Goal: Information Seeking & Learning: Check status

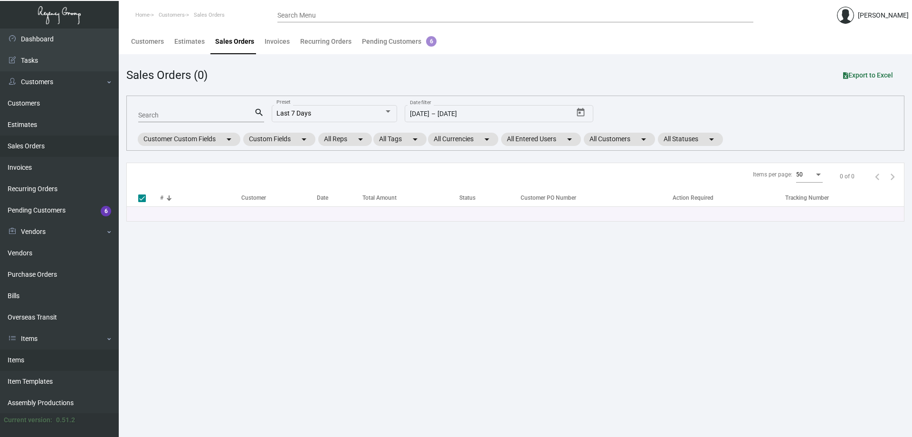
click at [45, 360] on link "Items" at bounding box center [59, 359] width 119 height 21
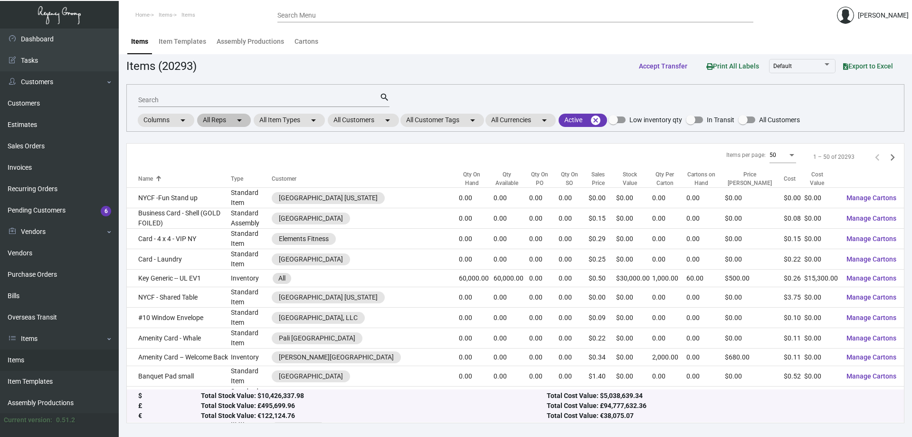
drag, startPoint x: 213, startPoint y: 96, endPoint x: 237, endPoint y: 114, distance: 30.2
click at [213, 96] on input "Search" at bounding box center [258, 100] width 241 height 8
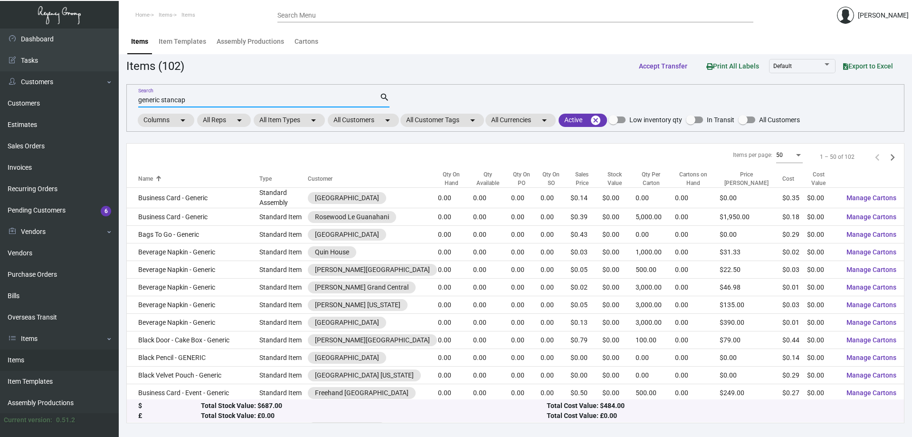
click at [177, 98] on input "generic stancap" at bounding box center [258, 100] width 241 height 8
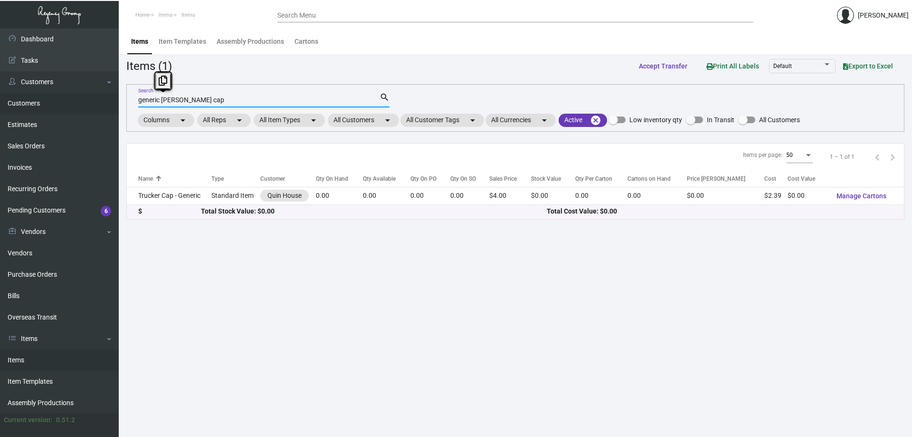
drag, startPoint x: 190, startPoint y: 97, endPoint x: 95, endPoint y: 102, distance: 94.7
click at [96, 102] on div "Dashboard Dashboard Tasks Customers Customers Estimates Sales Orders Invoices R…" at bounding box center [456, 233] width 912 height 408
click at [169, 101] on input "generic [PERSON_NAME] cap" at bounding box center [258, 100] width 241 height 8
click at [178, 101] on input "generic [PERSON_NAME] cap" at bounding box center [258, 100] width 241 height 8
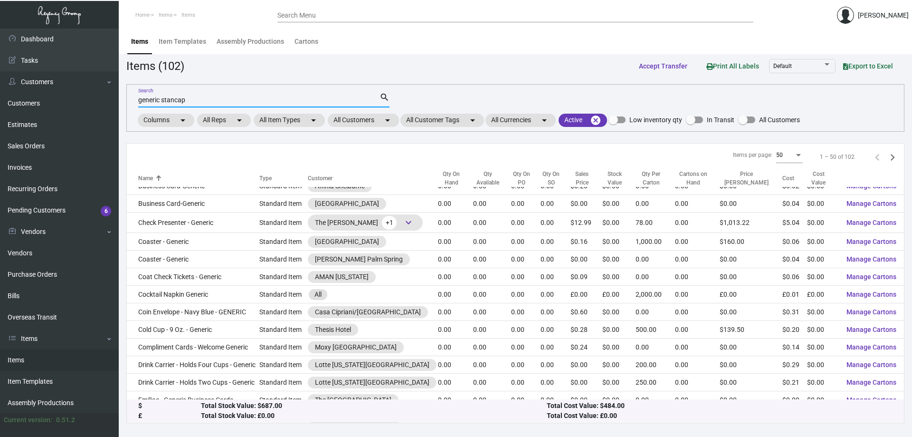
scroll to position [380, 0]
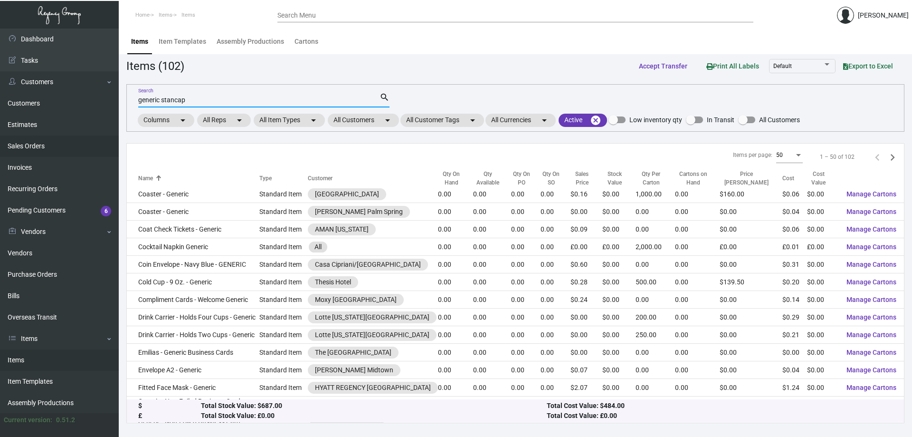
type input "generic stancap"
click at [36, 143] on link "Sales Orders" at bounding box center [59, 145] width 119 height 21
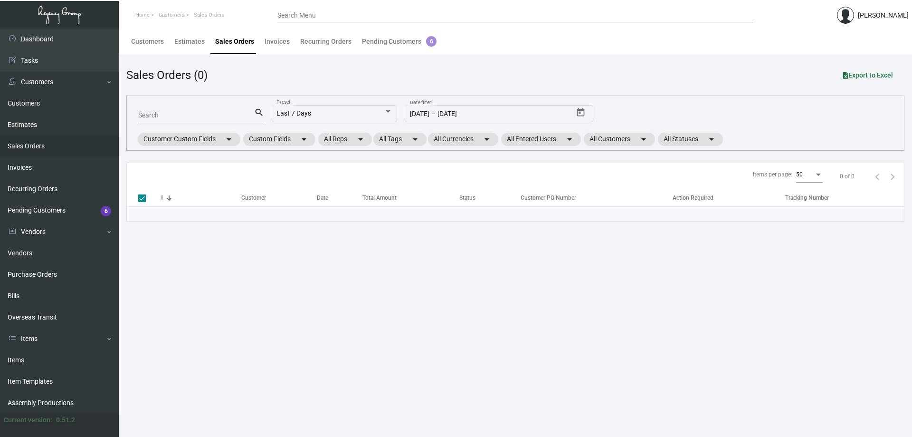
click at [190, 120] on div "Search" at bounding box center [196, 114] width 116 height 15
click at [183, 114] on input "Search" at bounding box center [196, 116] width 116 height 8
type input "one hotel west"
checkbox input "false"
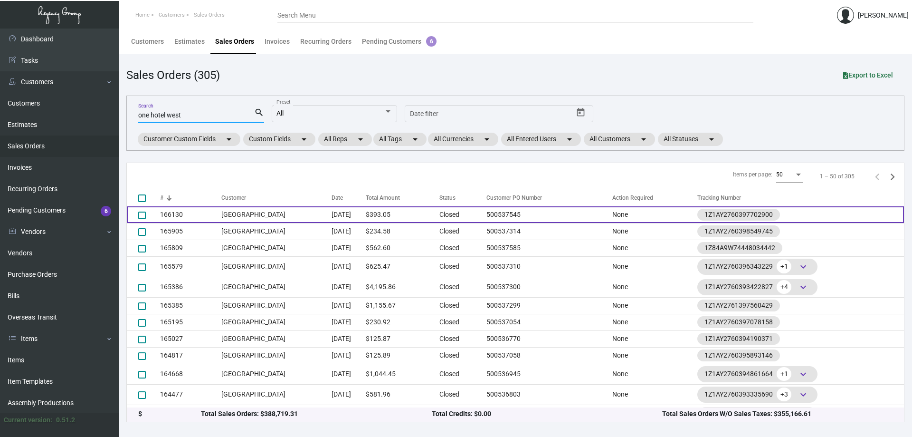
type input "one hotel west"
click at [290, 222] on td "[GEOGRAPHIC_DATA]" at bounding box center [276, 214] width 110 height 17
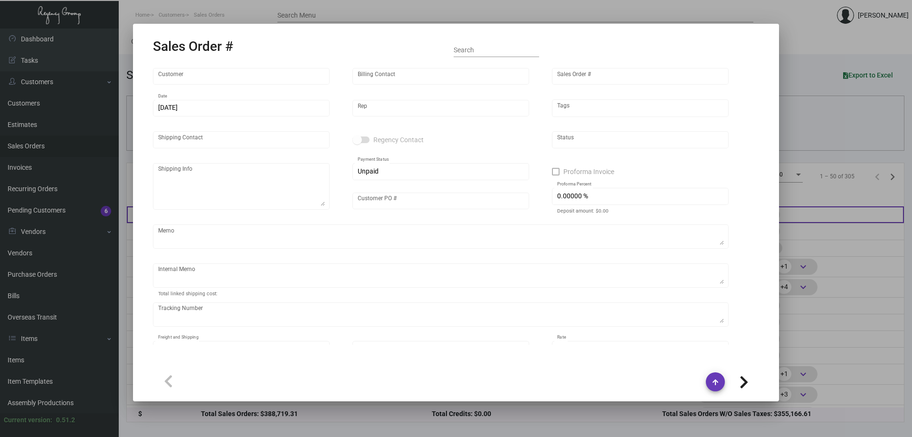
type input "[GEOGRAPHIC_DATA]"
type input "AP BILLING"
type input "166130"
type input "[DATE]"
type input "[PERSON_NAME]"
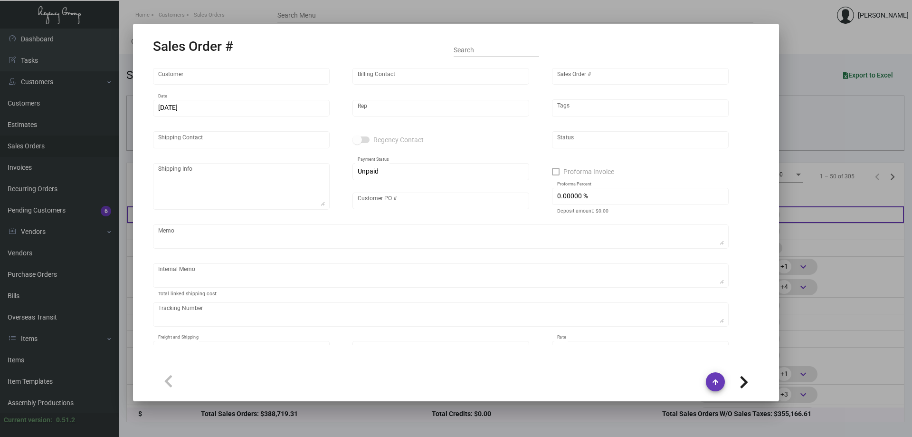
type input "[PERSON_NAME] [PERSON_NAME]"
type textarea "[GEOGRAPHIC_DATA] - [PERSON_NAME] [PERSON_NAME] [STREET_ADDRESS]"
type input "500537545"
type textarea "8.35"
type input "United States Dollar $"
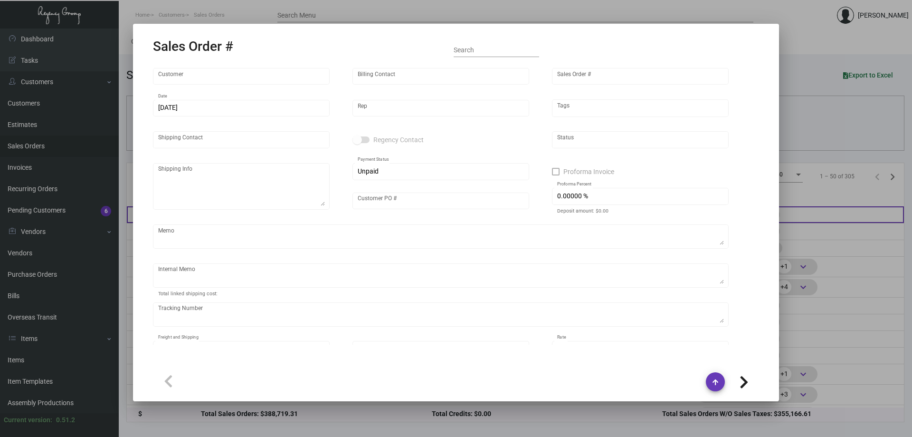
type input "$ 38.95"
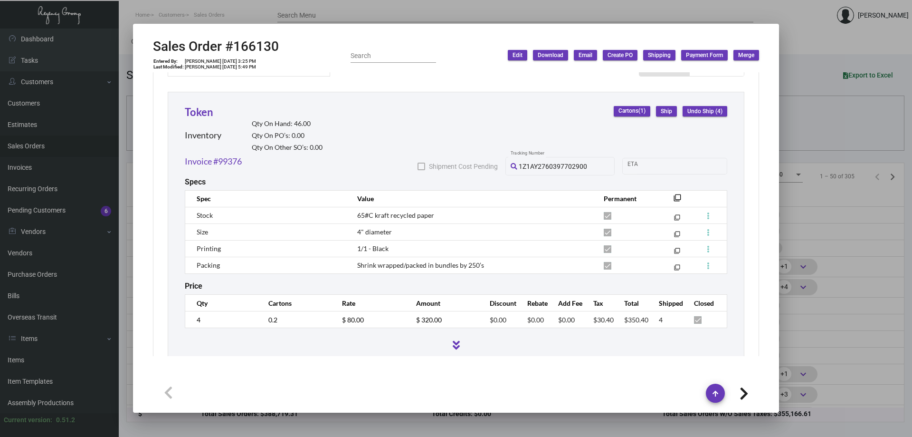
scroll to position [526, 0]
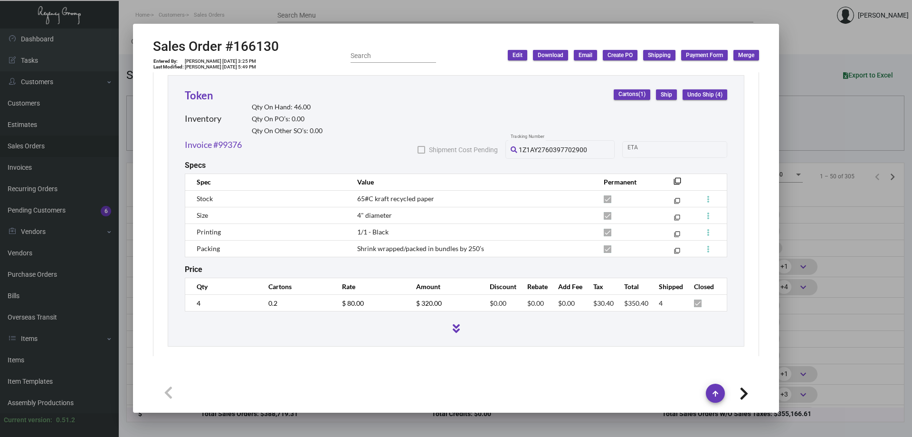
click at [303, 10] on div at bounding box center [456, 218] width 912 height 437
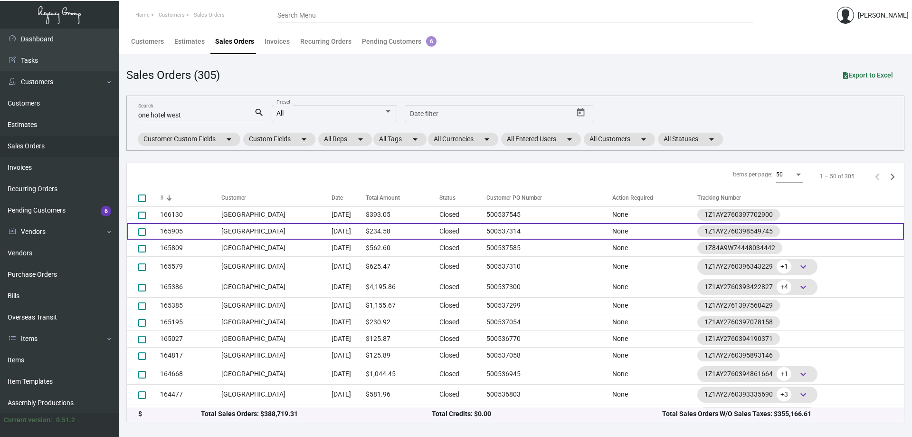
click at [263, 233] on td "[GEOGRAPHIC_DATA]" at bounding box center [276, 231] width 110 height 17
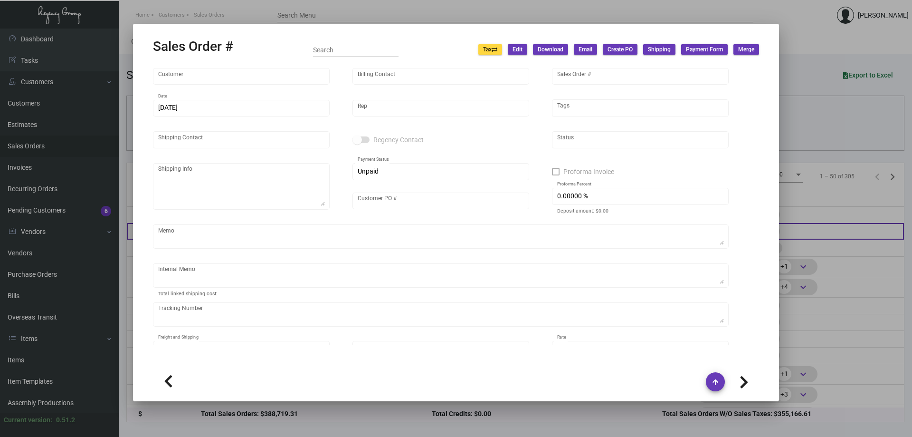
type input "[GEOGRAPHIC_DATA]"
type input "AP BILLING"
type input "165905"
type input "[DATE]"
type input "[PERSON_NAME]"
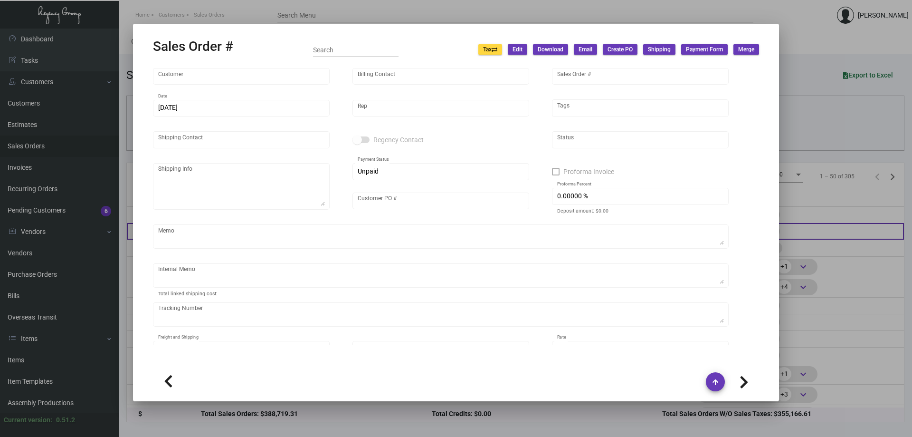
type input "[PERSON_NAME] [PERSON_NAME]"
type textarea "[GEOGRAPHIC_DATA] - [PERSON_NAME] [PERSON_NAME] [STREET_ADDRESS]"
type input "500537314"
type textarea "Label provided to vendor to ship to hotel UPS Ground Cost $9.32"
type input "United States Dollar $"
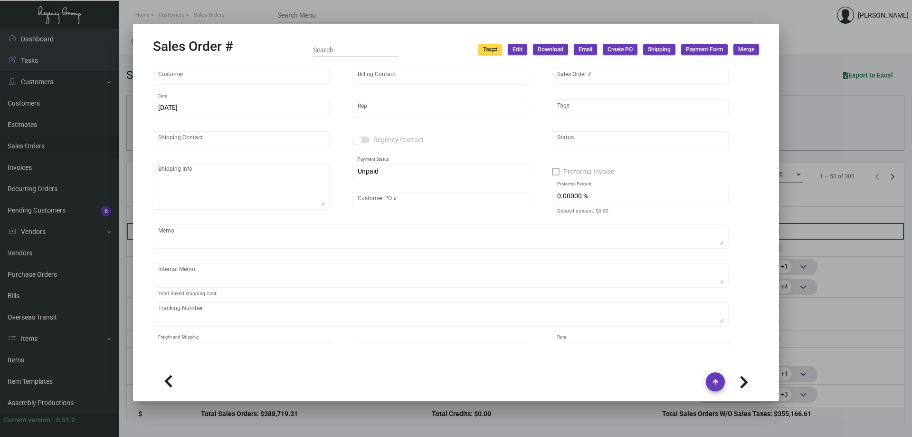
type input "$ 34.23"
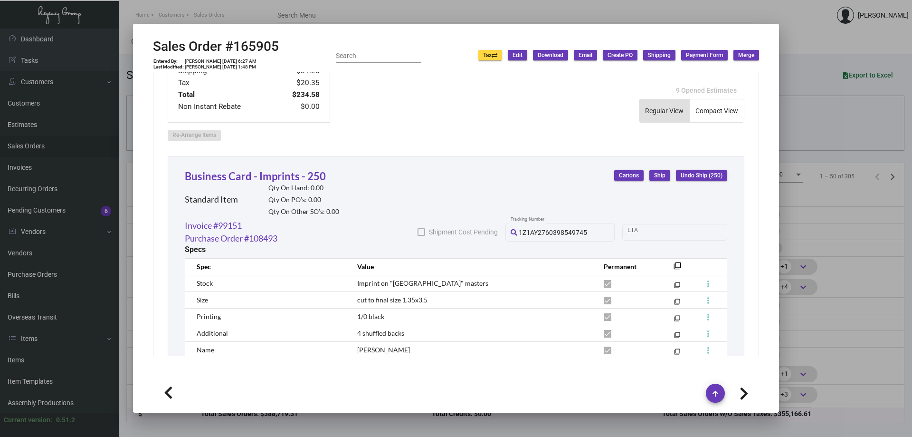
scroll to position [475, 0]
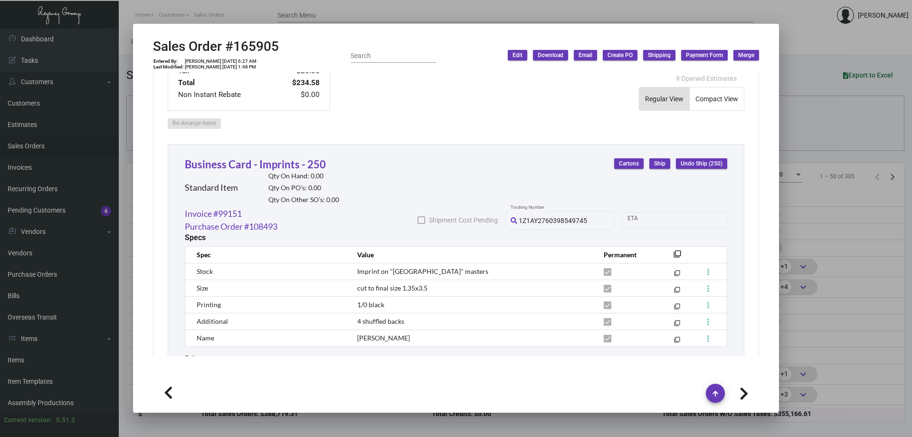
click at [266, 19] on div at bounding box center [456, 218] width 912 height 437
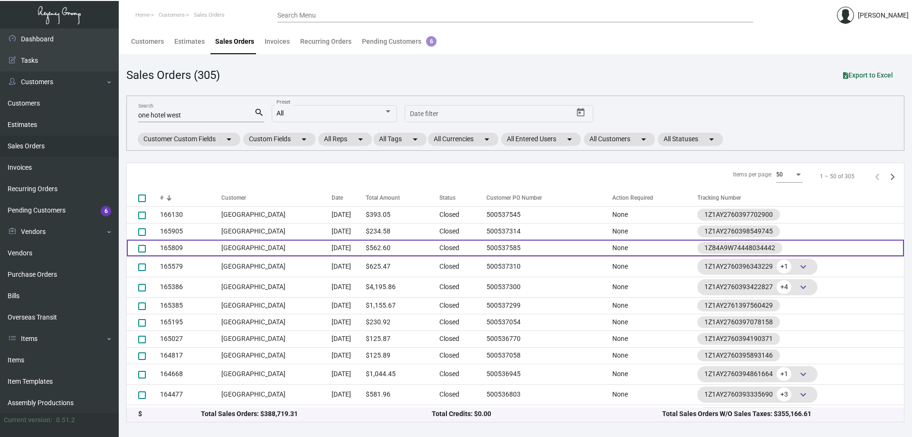
scroll to position [48, 0]
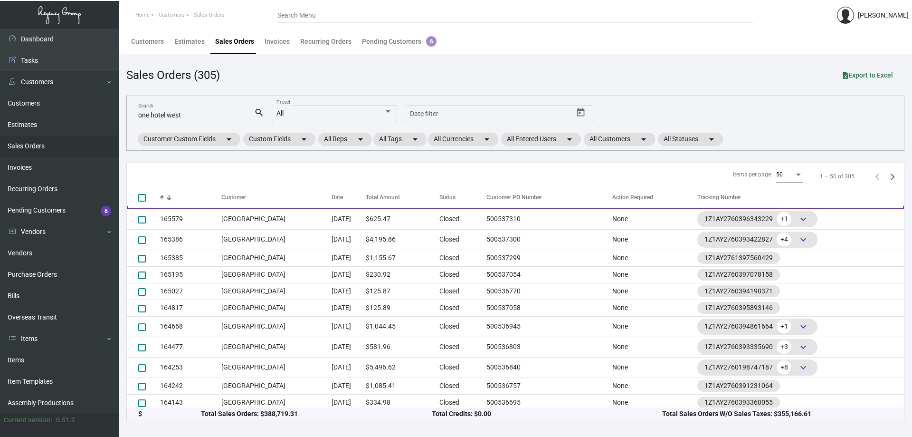
click at [266, 248] on td "[GEOGRAPHIC_DATA]" at bounding box center [276, 239] width 110 height 20
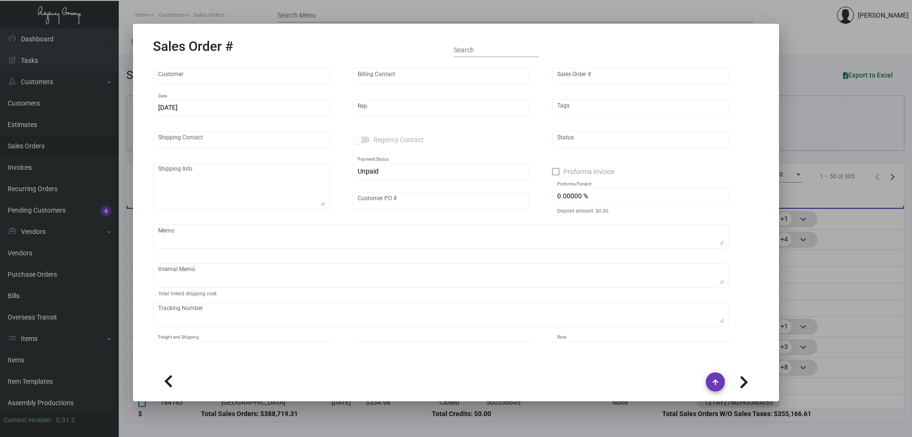
type input "[GEOGRAPHIC_DATA]"
type input "AP BILLING"
type input "165386"
type input "[DATE]"
type input "[PERSON_NAME]"
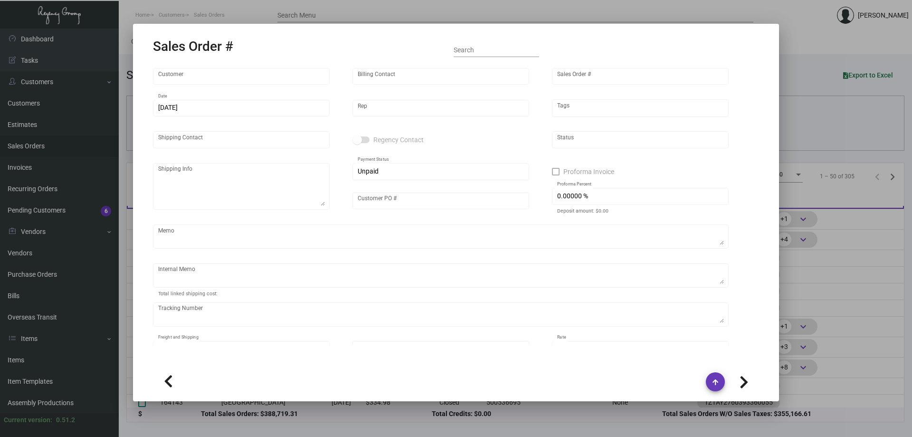
type input "[PERSON_NAME]"
type textarea "[GEOGRAPHIC_DATA][PERSON_NAME] [STREET_ADDRESS]"
type input "500537300"
type textarea "overnight"
type textarea "$25.005 for key cards 85.76 key holders and tags, per customer, overnight"
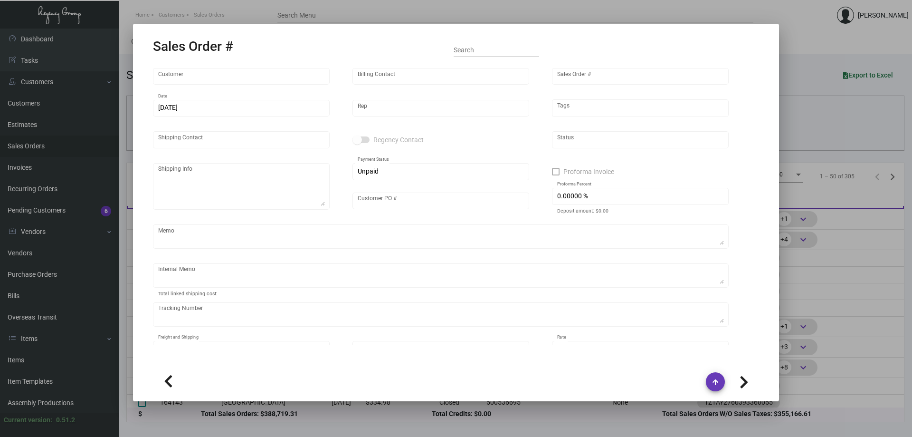
type input "United States Dollar $"
type input "$ 179.84"
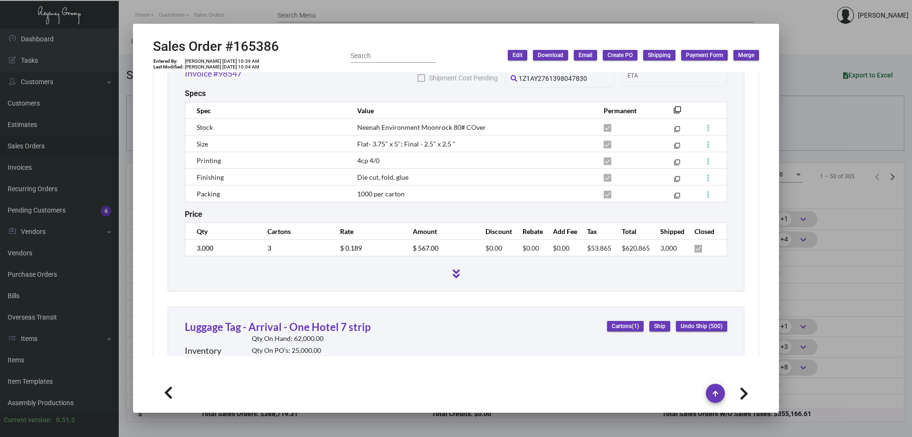
scroll to position [950, 0]
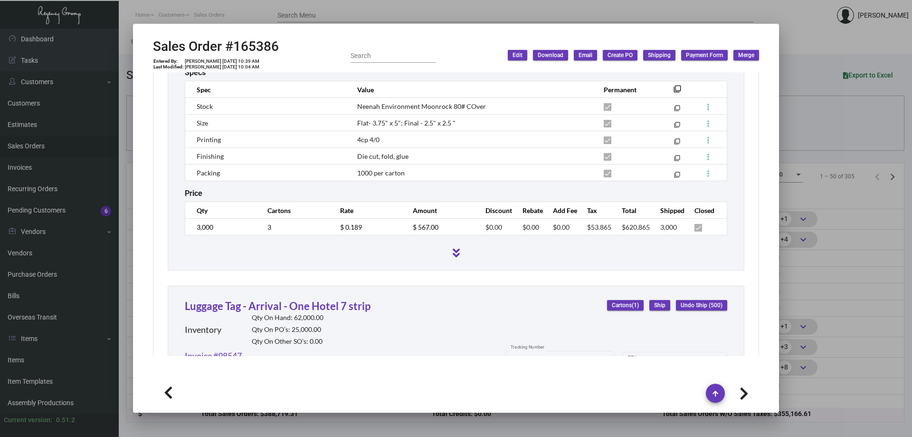
click at [47, 357] on div at bounding box center [456, 218] width 912 height 437
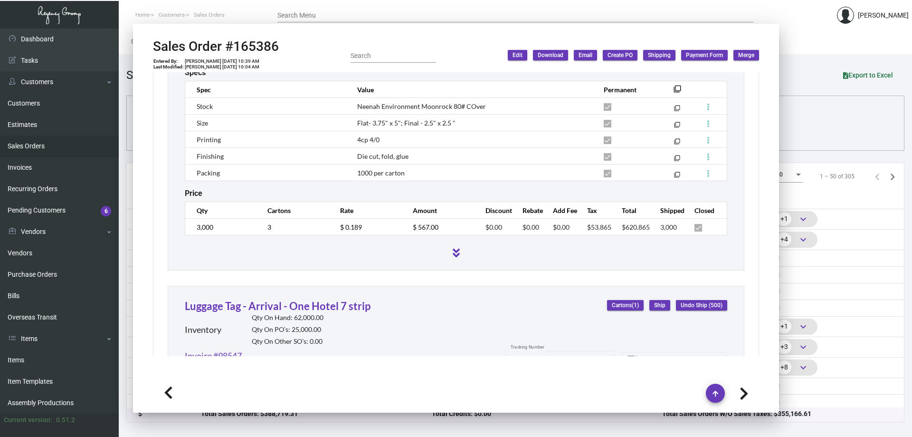
click at [47, 357] on link "Items" at bounding box center [59, 359] width 119 height 21
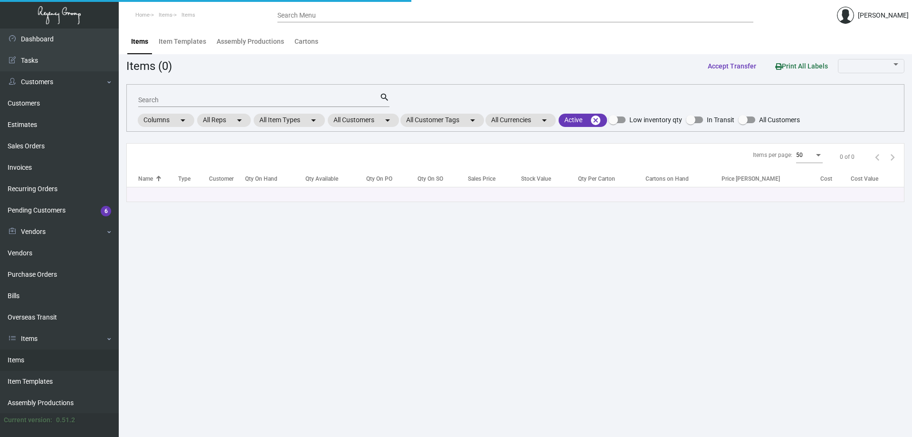
click at [47, 357] on link "Items" at bounding box center [59, 359] width 119 height 21
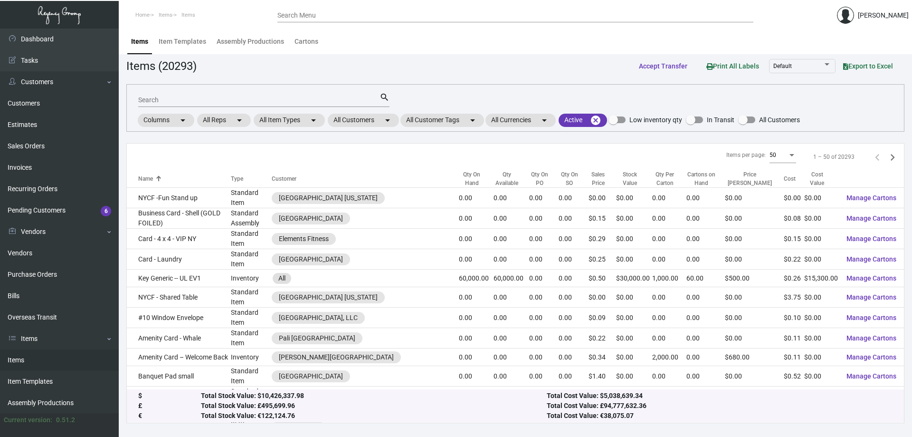
click at [177, 100] on input "Search" at bounding box center [258, 100] width 241 height 8
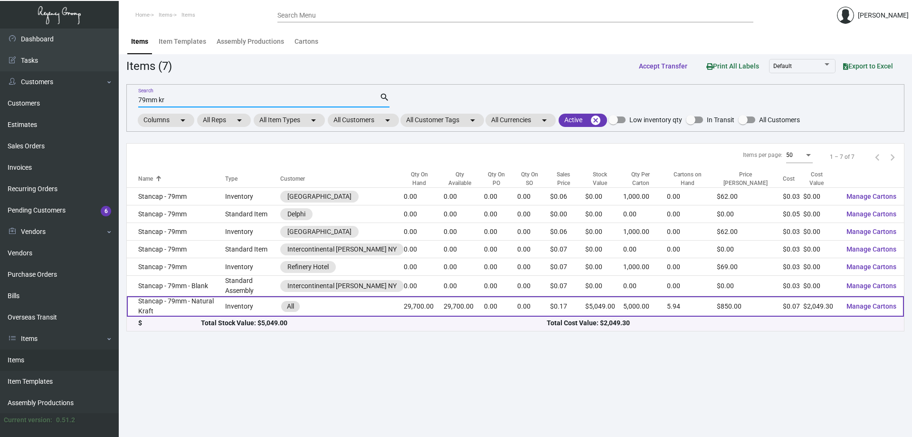
type input "79mm kr"
click at [212, 297] on td "Stancap - 79mm - Natural Kraft" at bounding box center [176, 306] width 98 height 20
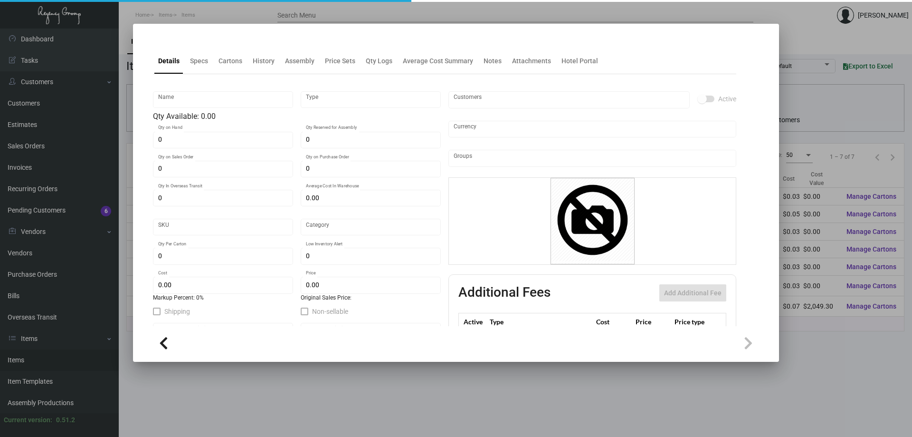
type input "Stancap - 79mm - Natural Kraft"
type input "Inventory"
type input "29,700"
type input "$ 0.25333"
type input "896-[PERSON_NAME] Cap-77"
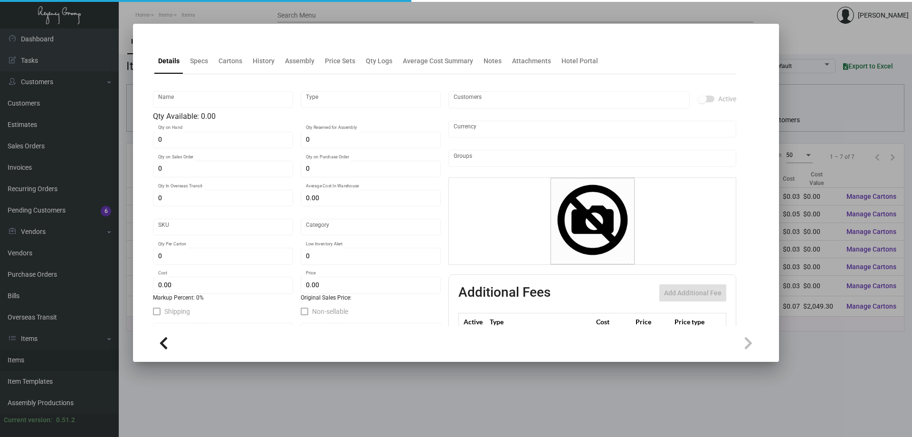
type input "Standard"
type input "5,000"
type input "$ 0.069"
type input "$ 0.17"
checkbox input "true"
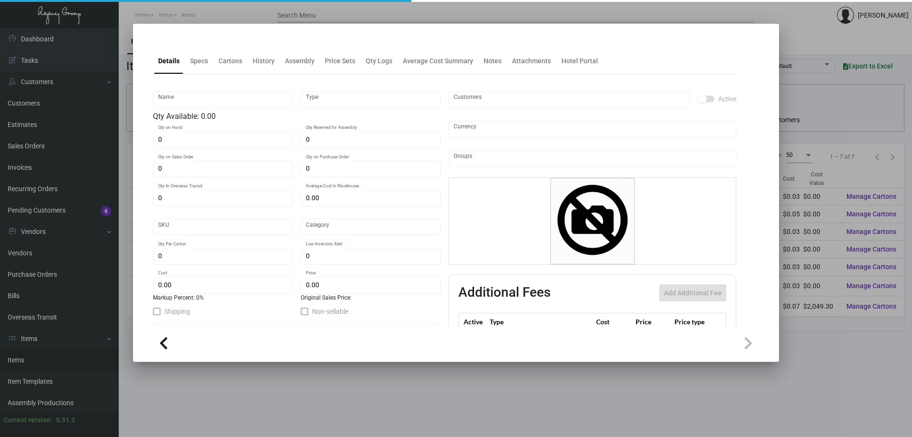
checkbox input "true"
type input "United States Dollar $"
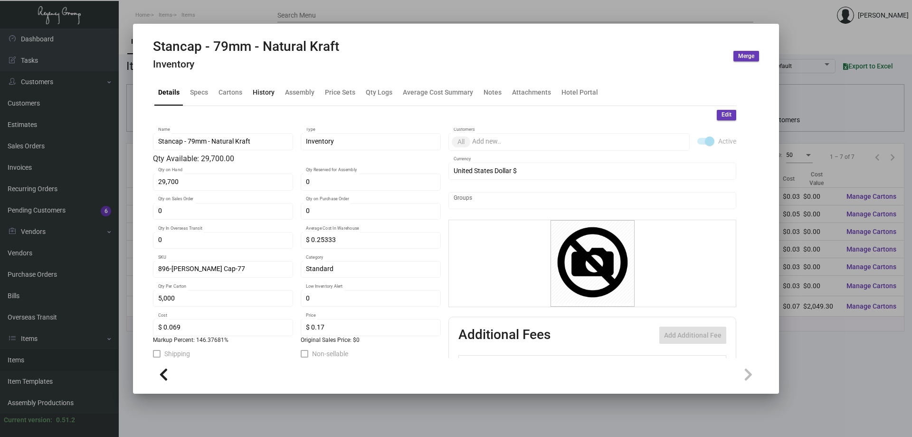
click at [259, 97] on div "History" at bounding box center [264, 92] width 22 height 10
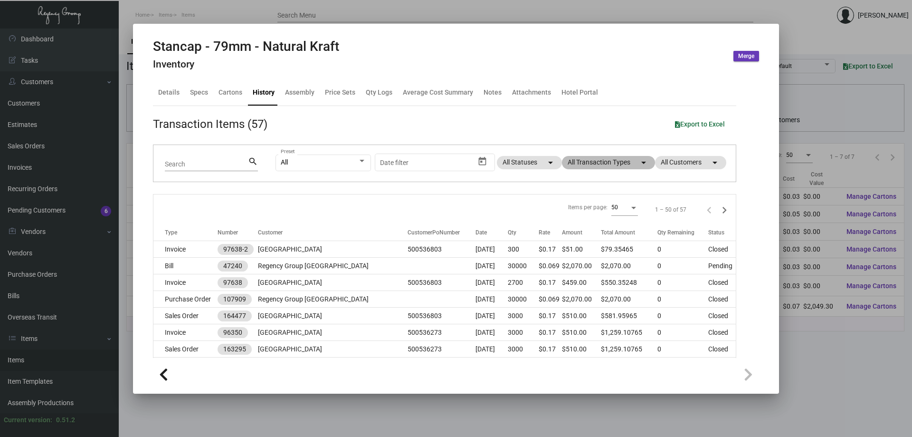
click at [597, 165] on mat-chip "All Transaction Types arrow_drop_down" at bounding box center [608, 162] width 93 height 13
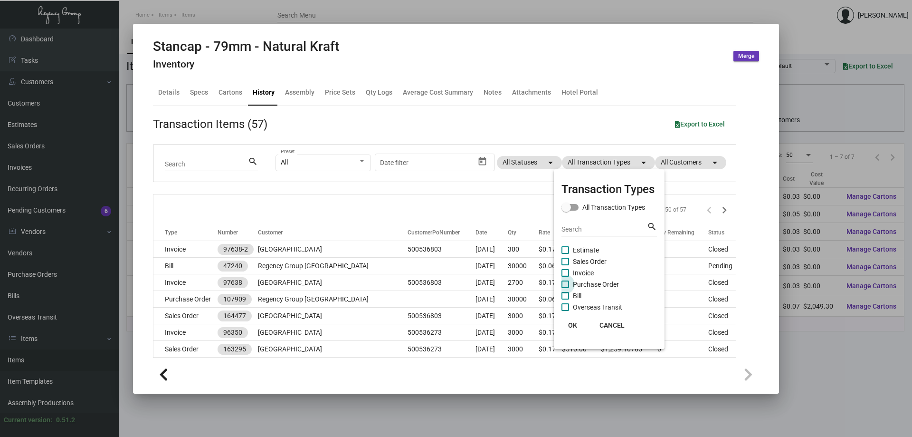
click at [593, 278] on span "Purchase Order" at bounding box center [596, 283] width 46 height 11
click at [565, 288] on input "Purchase Order" at bounding box center [565, 288] width 0 height 0
checkbox input "true"
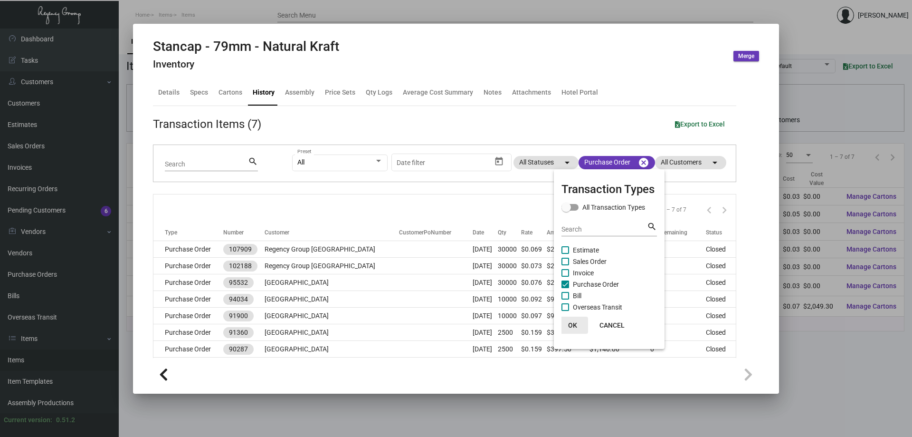
click at [571, 323] on span "OK" at bounding box center [572, 325] width 9 height 8
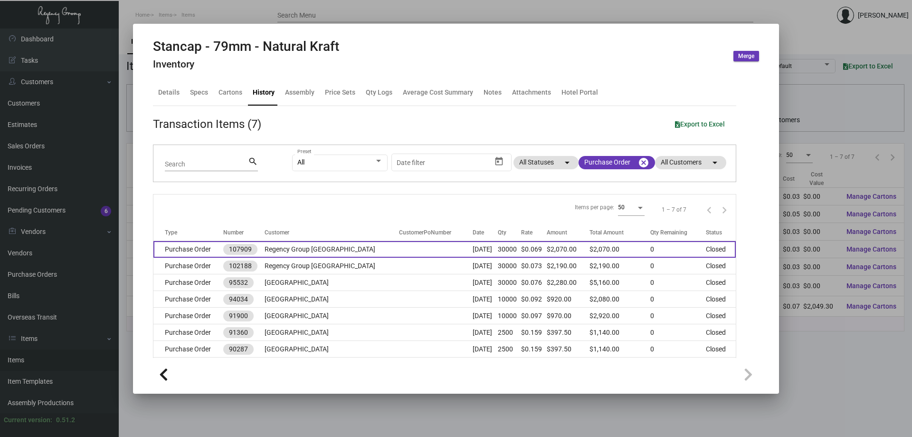
click at [290, 243] on td "Regency Group [GEOGRAPHIC_DATA]" at bounding box center [332, 249] width 134 height 17
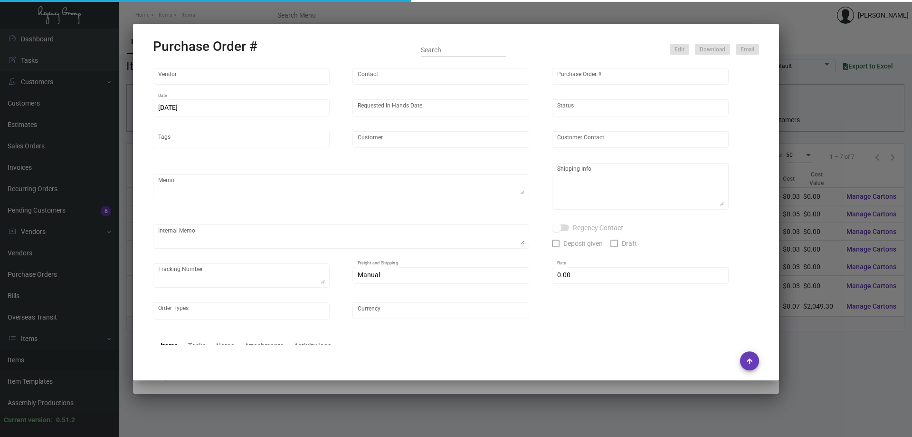
type input "usapromotiongifts"
type input "[PERSON_NAME] ."
type input "107909"
type input "[DATE]"
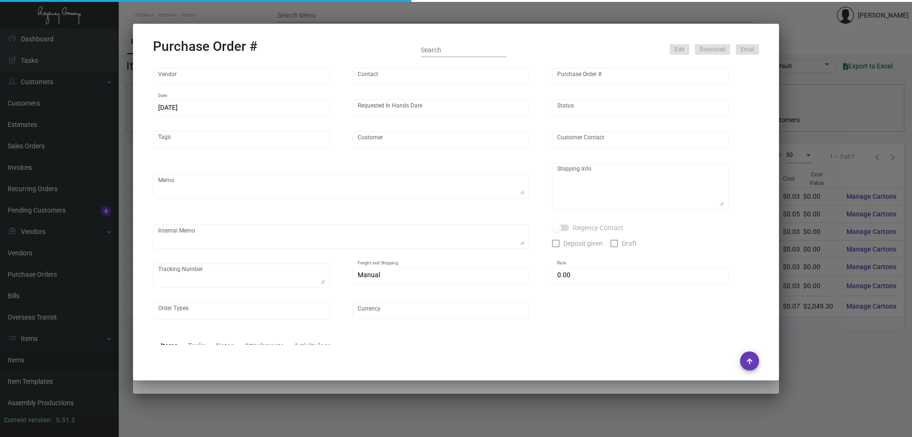
type input "Regency Group [GEOGRAPHIC_DATA]"
type textarea "Reference quote dated [DATE]. Repeat order of PO#102188; please provide trackin…"
type textarea "Regency Group LA [STREET_ADDRESS]"
type textarea "AS ACH [DATE] [DATE] - Estimated ship date 11/14, advised vendor to expedite to…"
checkbox input "true"
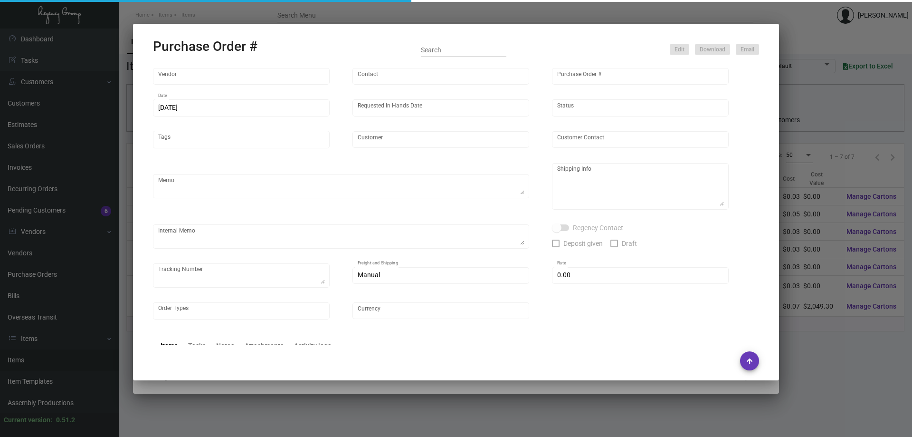
checkbox input "true"
type input "$ 0.00"
type input "United States Dollar $"
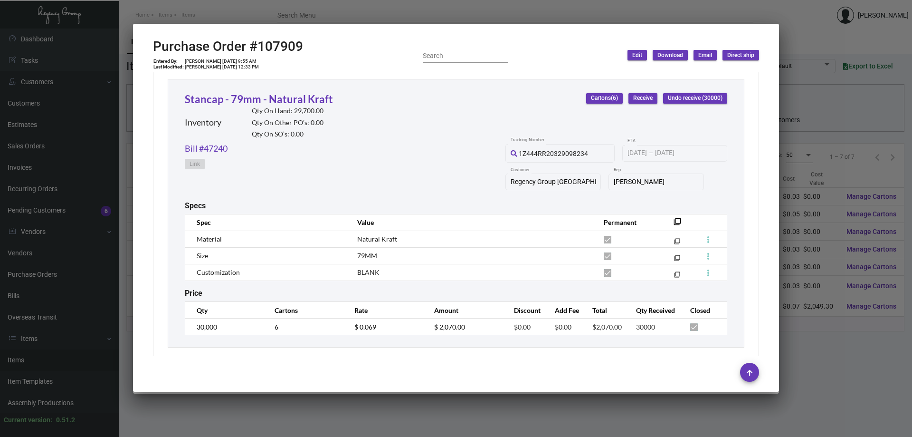
scroll to position [449, 0]
